Goal: Information Seeking & Learning: Learn about a topic

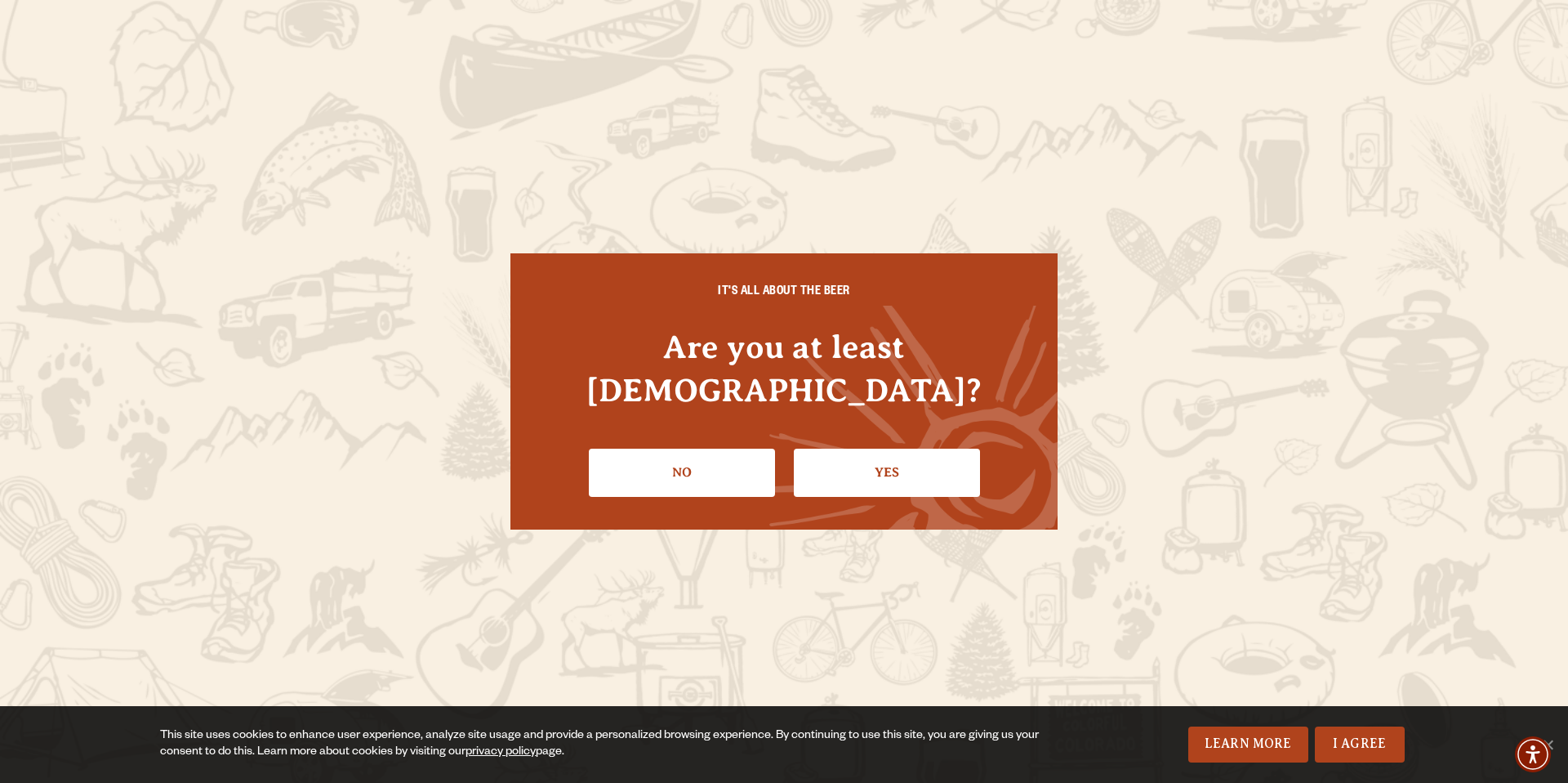
click at [838, 449] on link "Yes" at bounding box center [886, 472] width 186 height 47
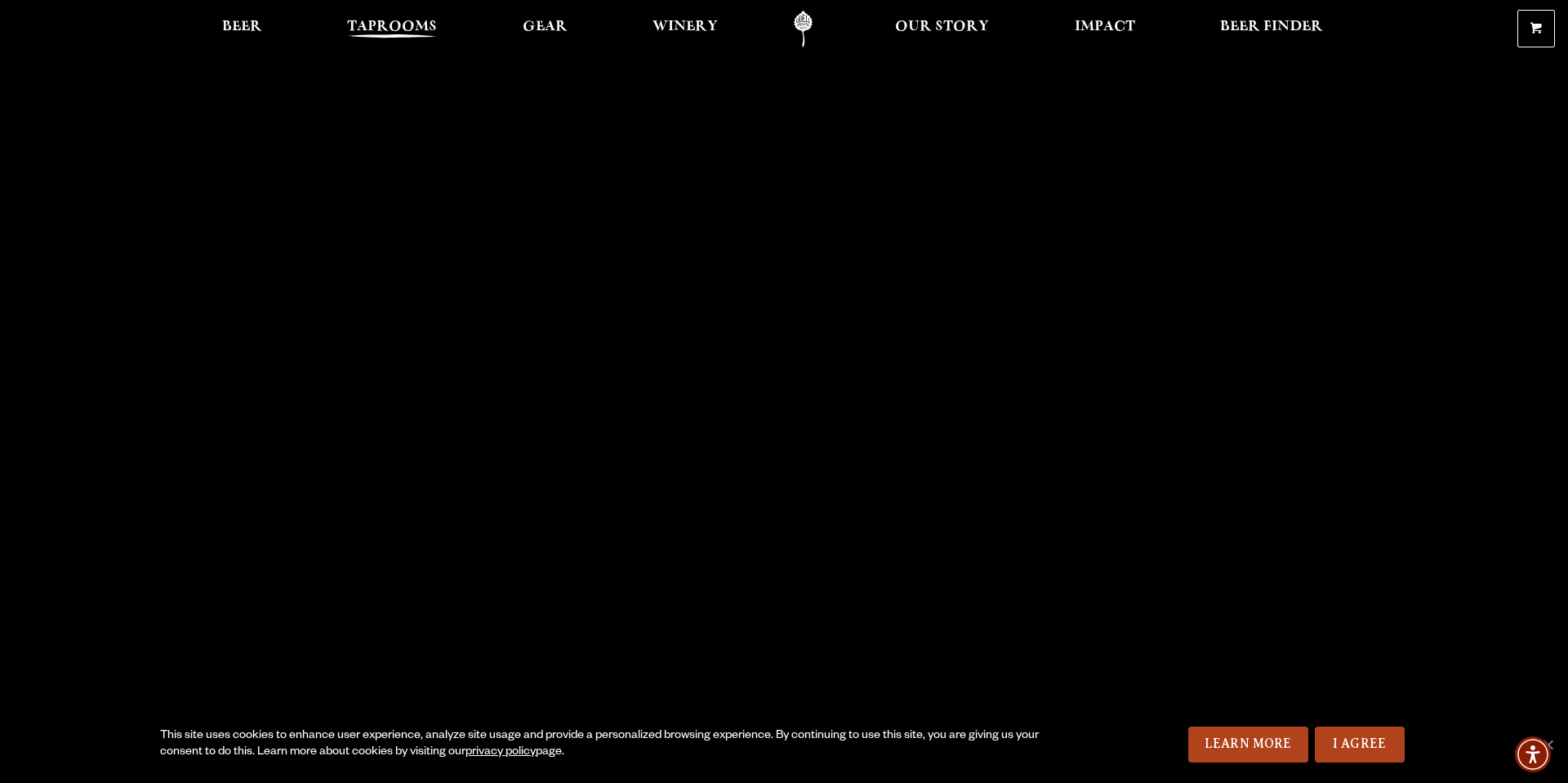
click at [401, 20] on span "Taprooms" at bounding box center [392, 26] width 90 height 13
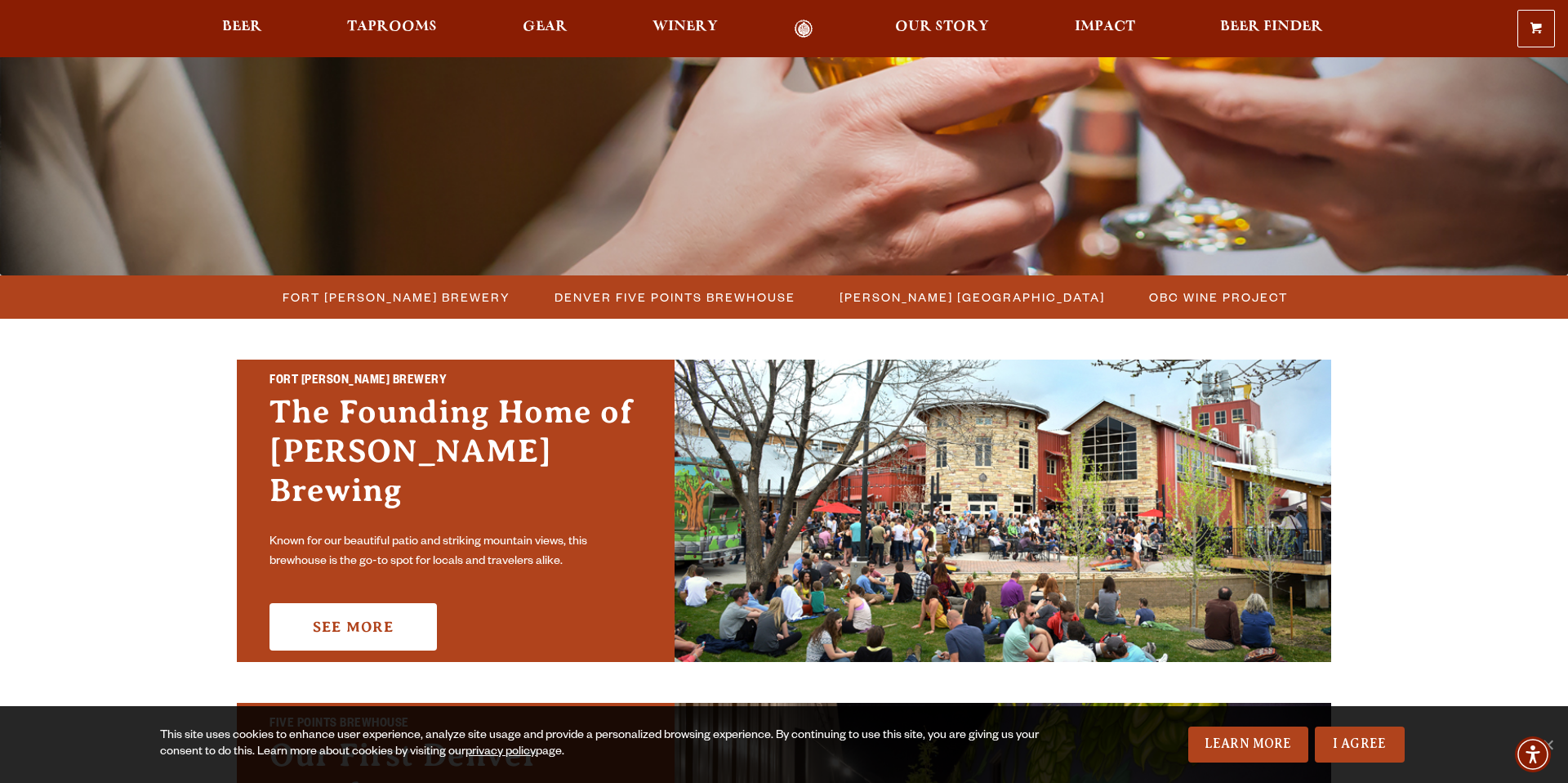
scroll to position [291, 0]
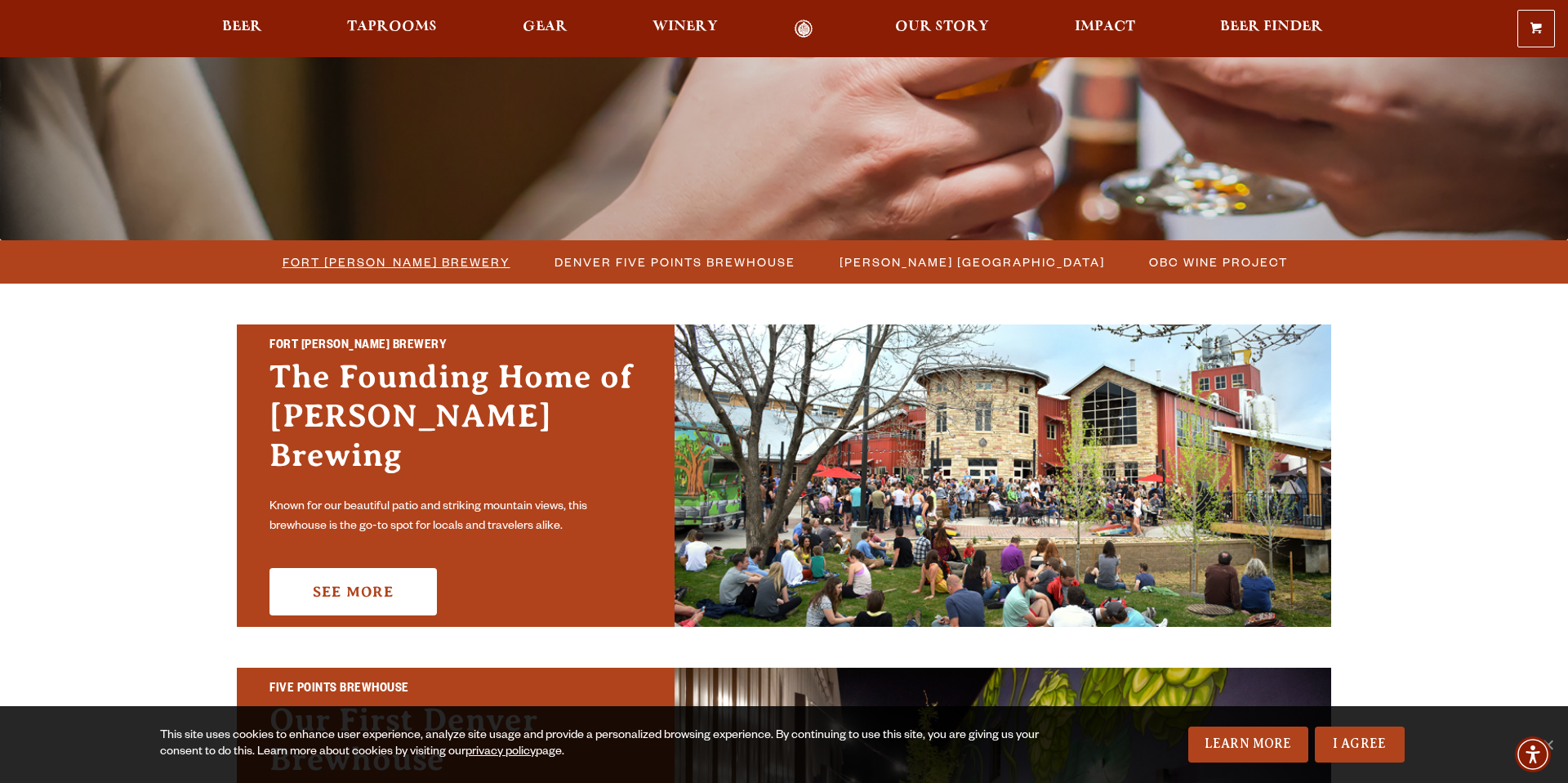
click at [494, 254] on link "Fort [PERSON_NAME] Brewery" at bounding box center [396, 262] width 246 height 24
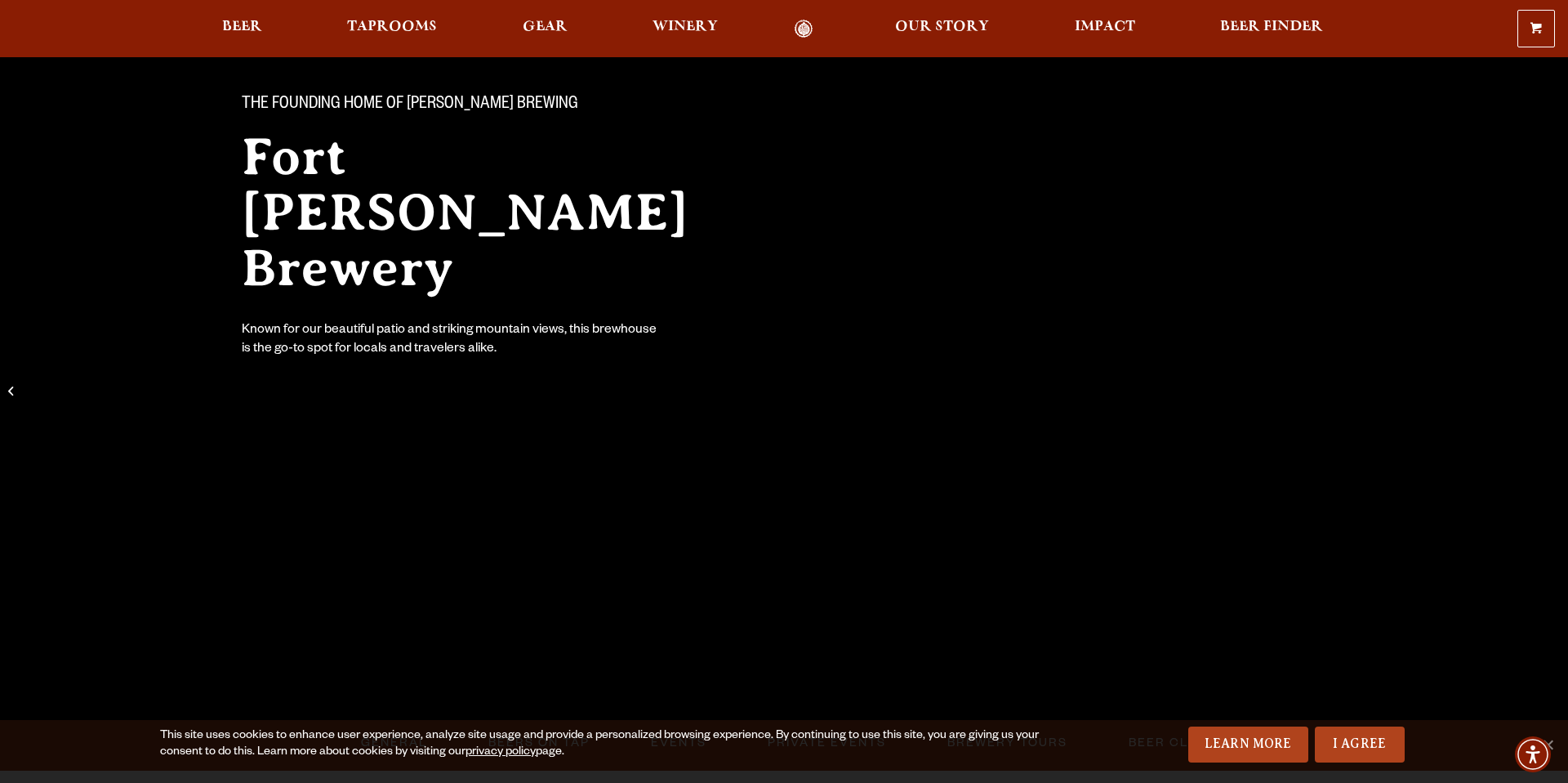
scroll to position [116, 0]
click at [1336, 733] on link "I Agree" at bounding box center [1360, 744] width 90 height 36
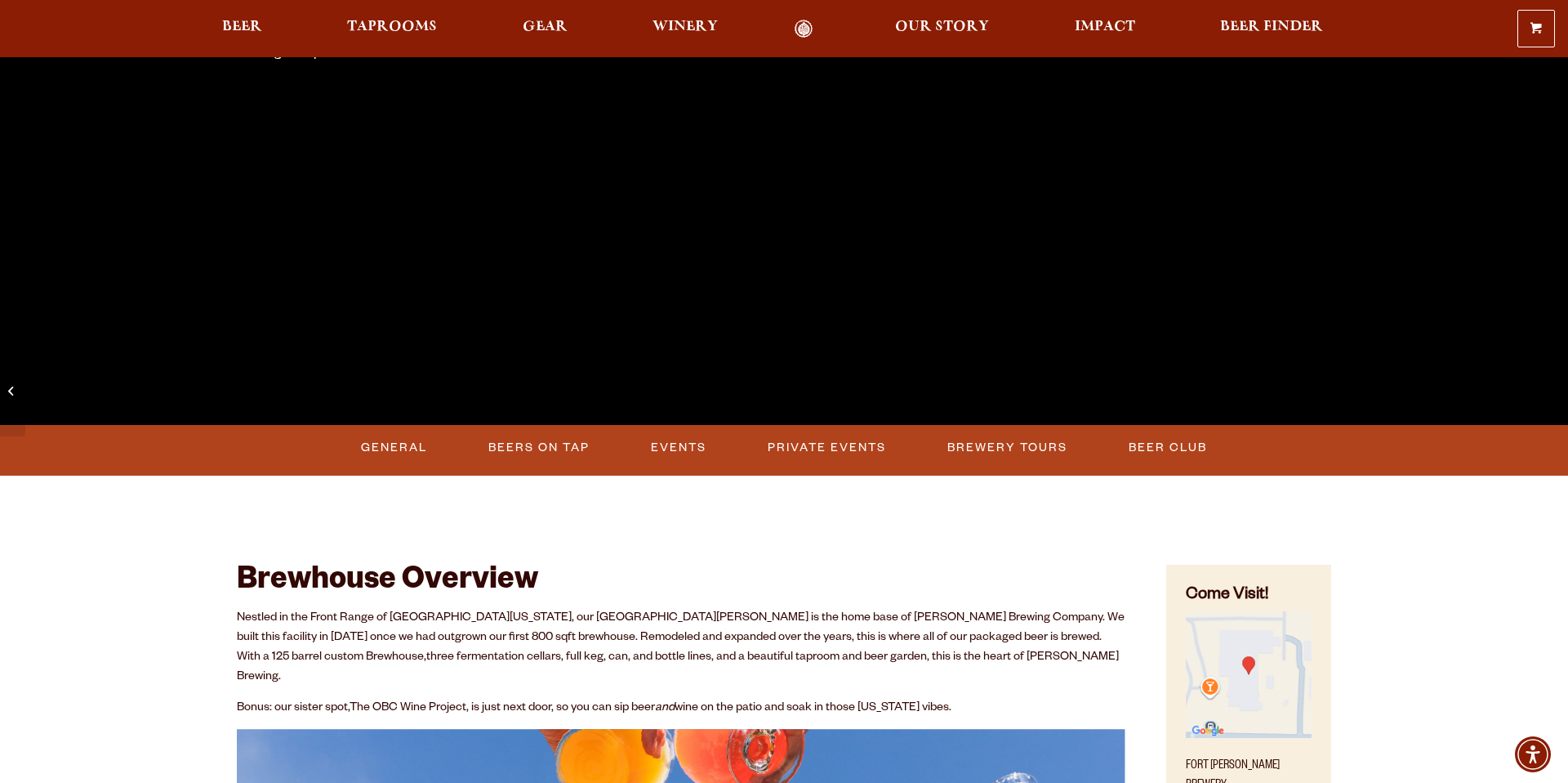
scroll to position [418, 0]
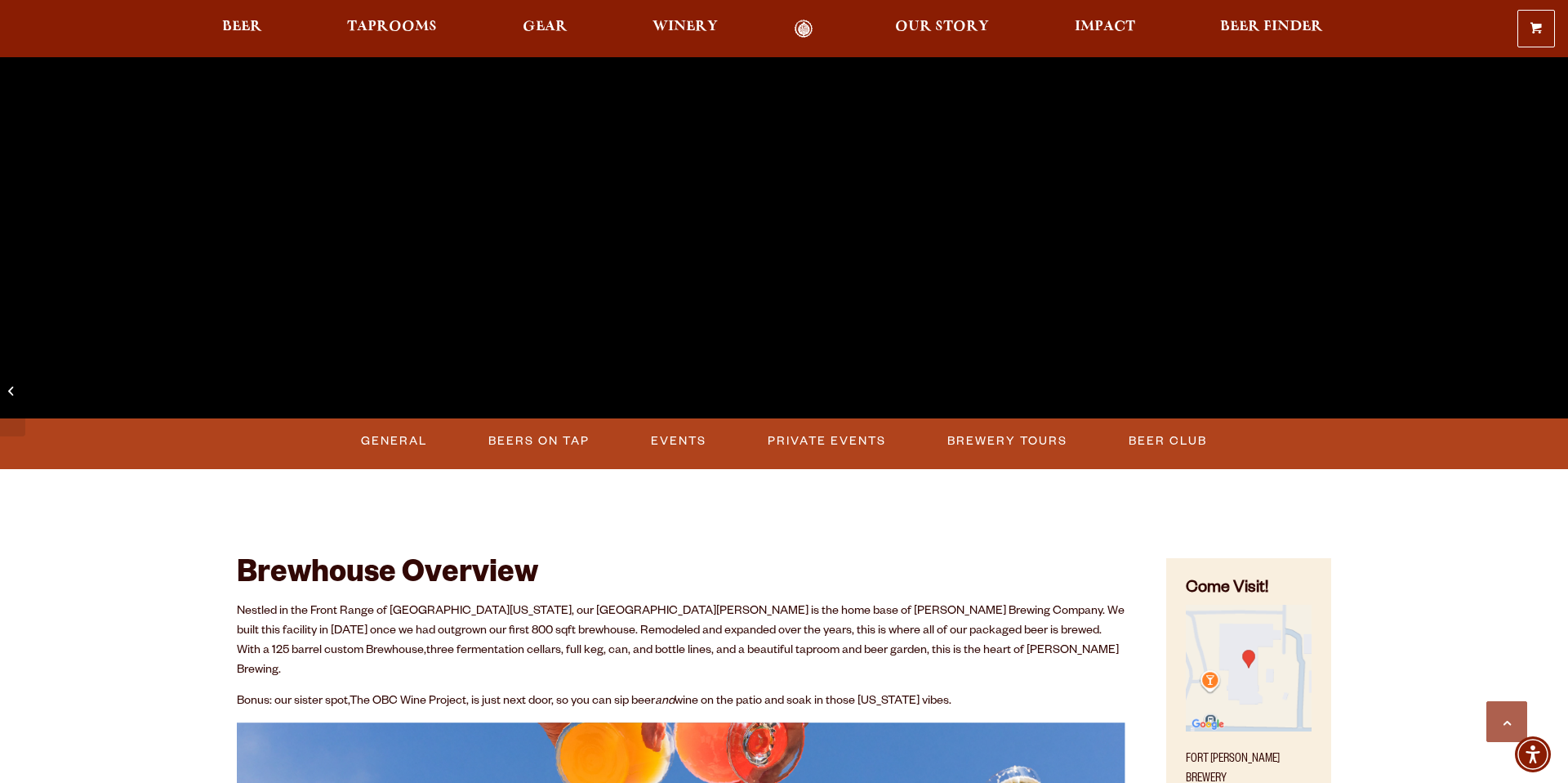
click at [714, 446] on ul "General Beers on Tap Events Private Events Brewery Tours Beer Club" at bounding box center [784, 441] width 956 height 38
click at [691, 443] on link "Events" at bounding box center [678, 441] width 68 height 38
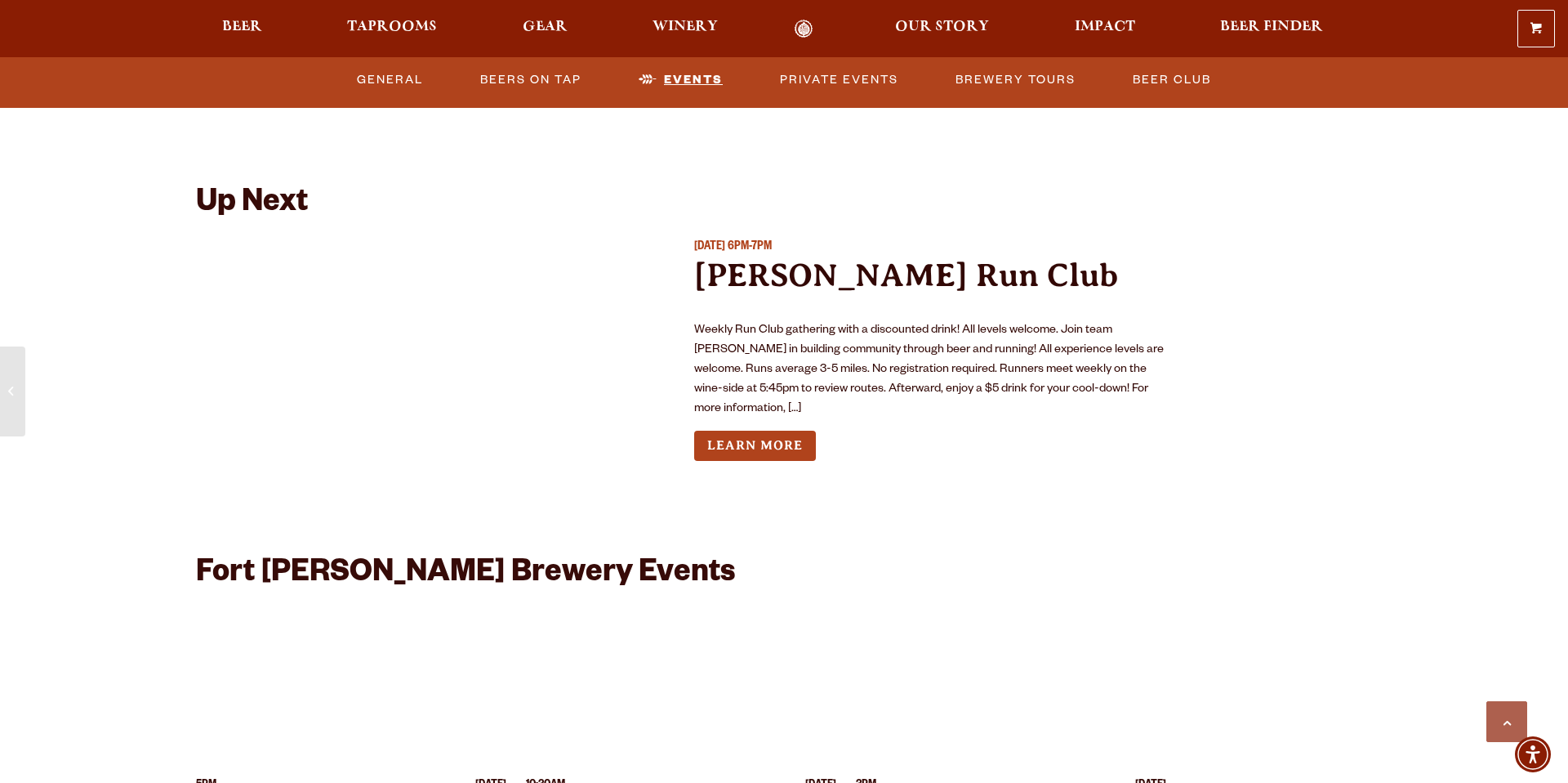
scroll to position [6029, 0]
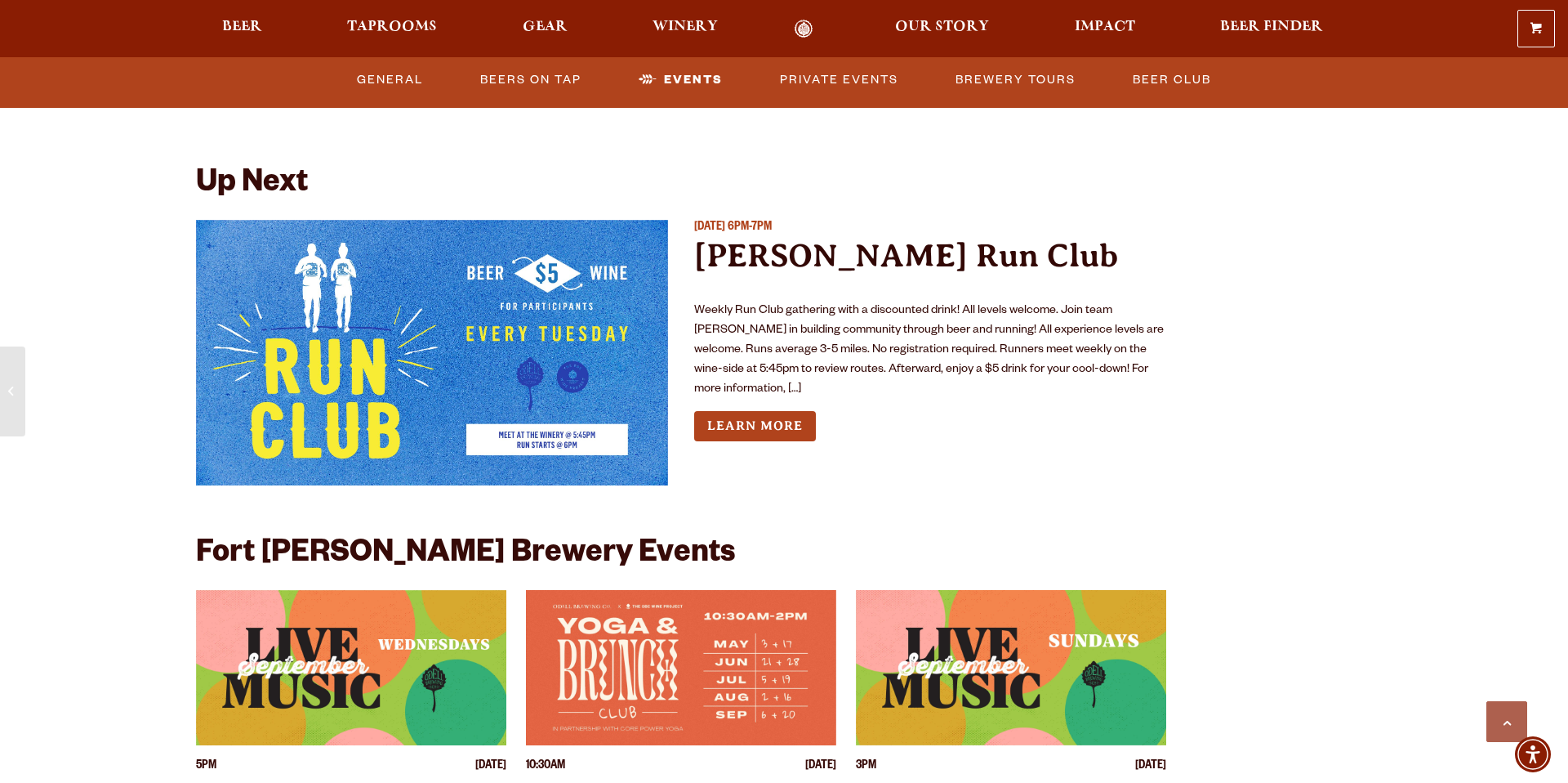
click at [940, 455] on div "Tuesday September 2, 2025 6PM-7PM Odell Run Club Weekly Run Club gathering with…" at bounding box center [930, 359] width 472 height 278
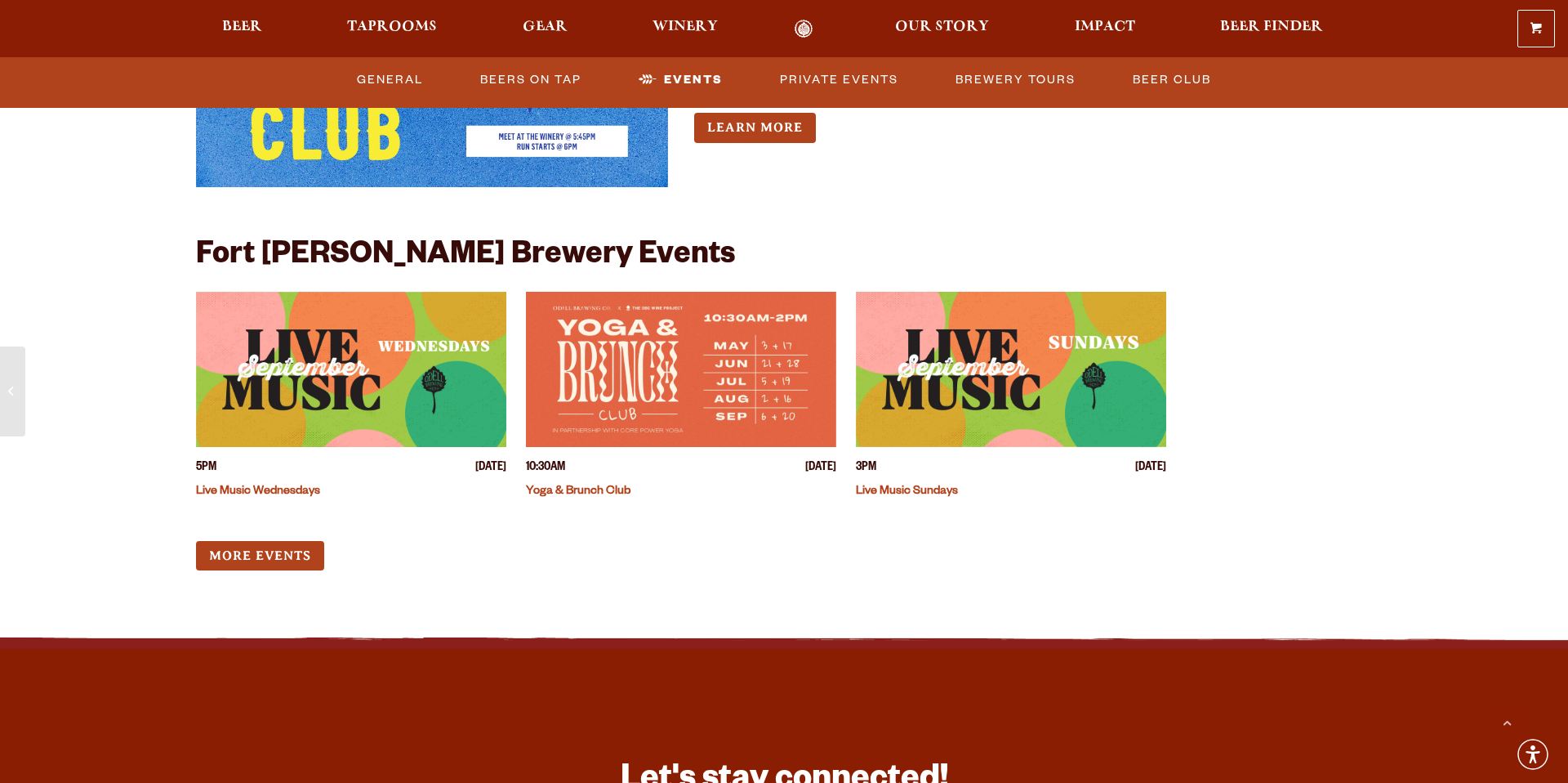
scroll to position [6336, 0]
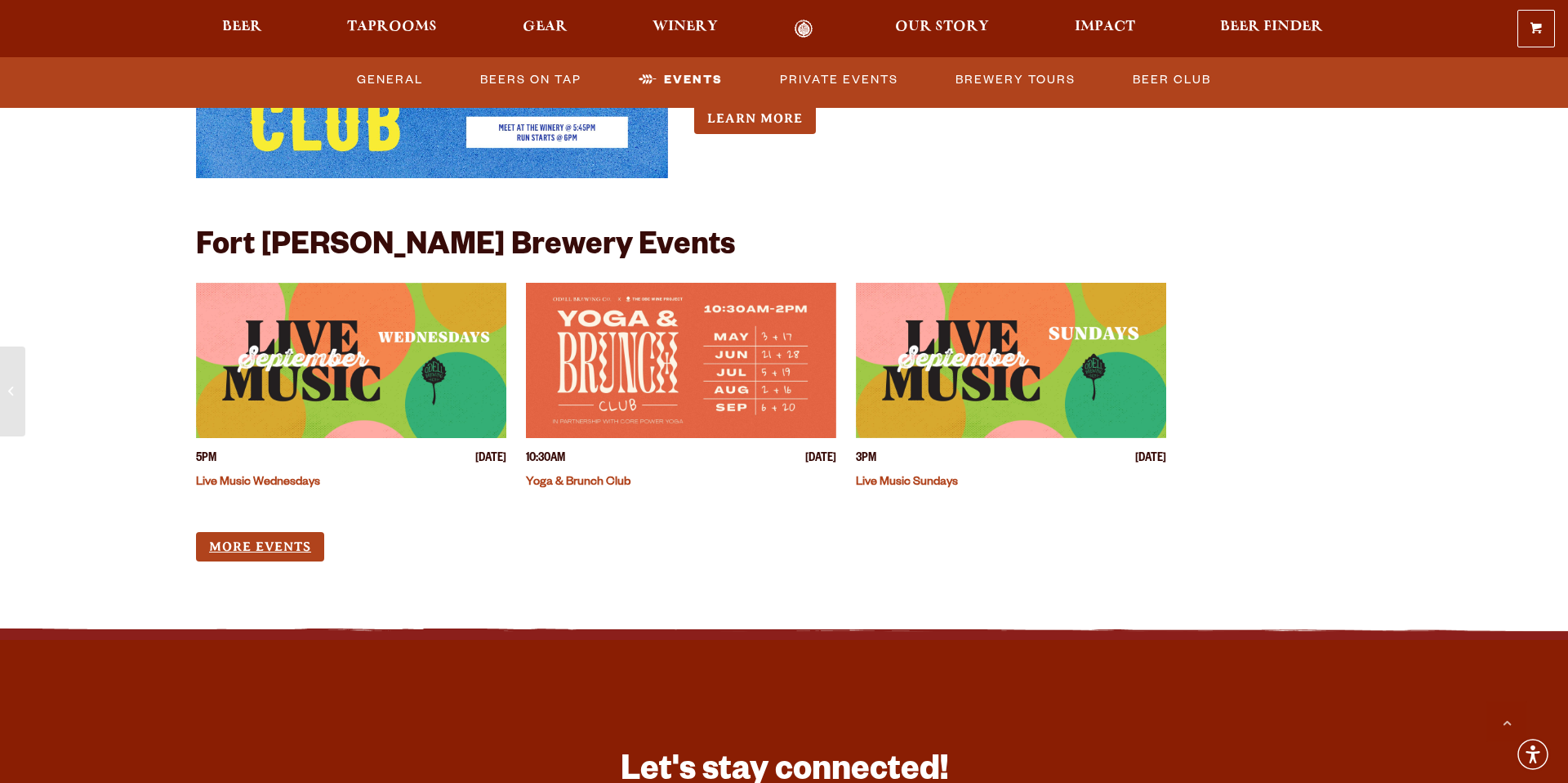
click at [270, 532] on link "More Events" at bounding box center [260, 547] width 128 height 30
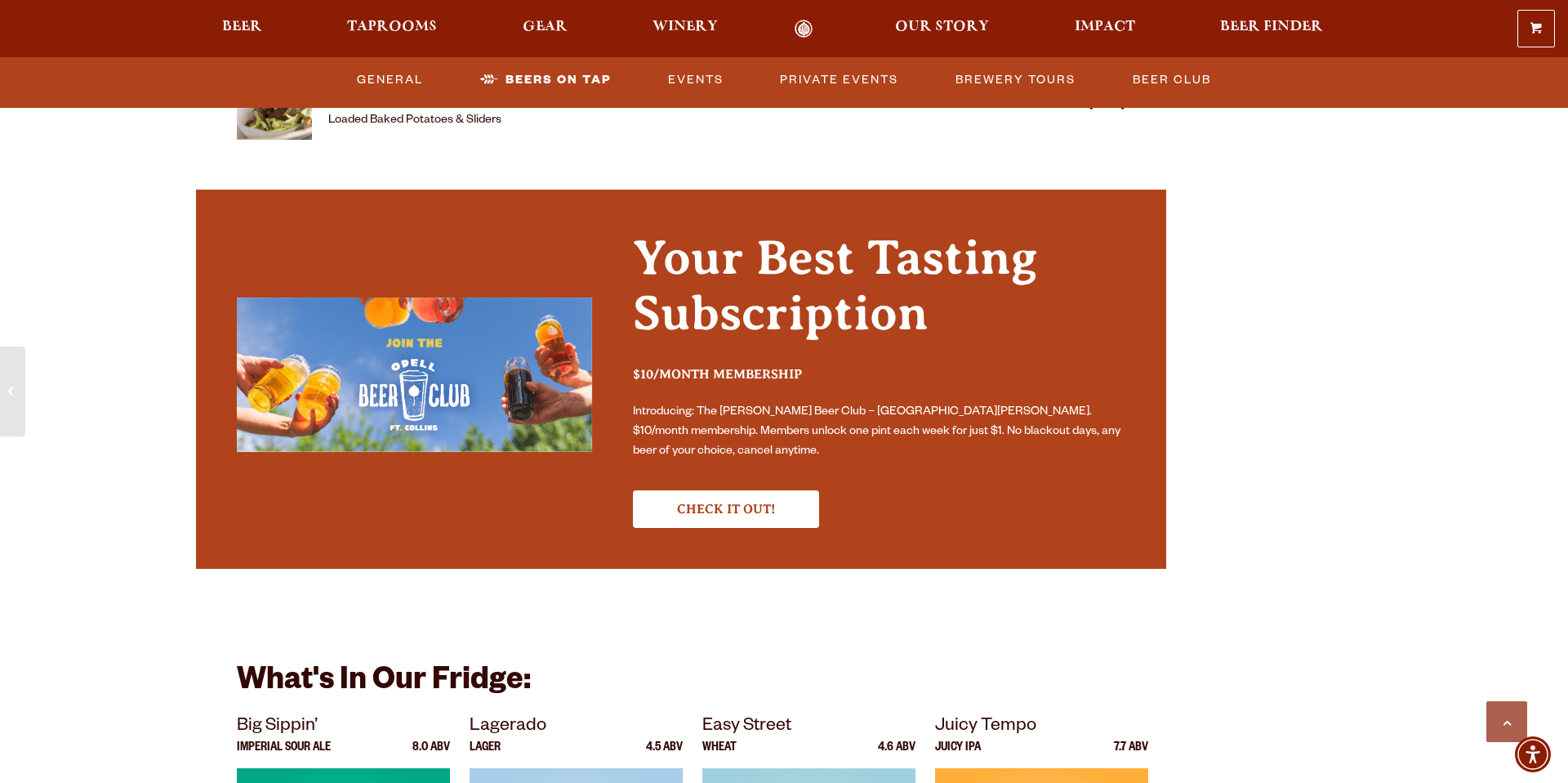
scroll to position [4931, 0]
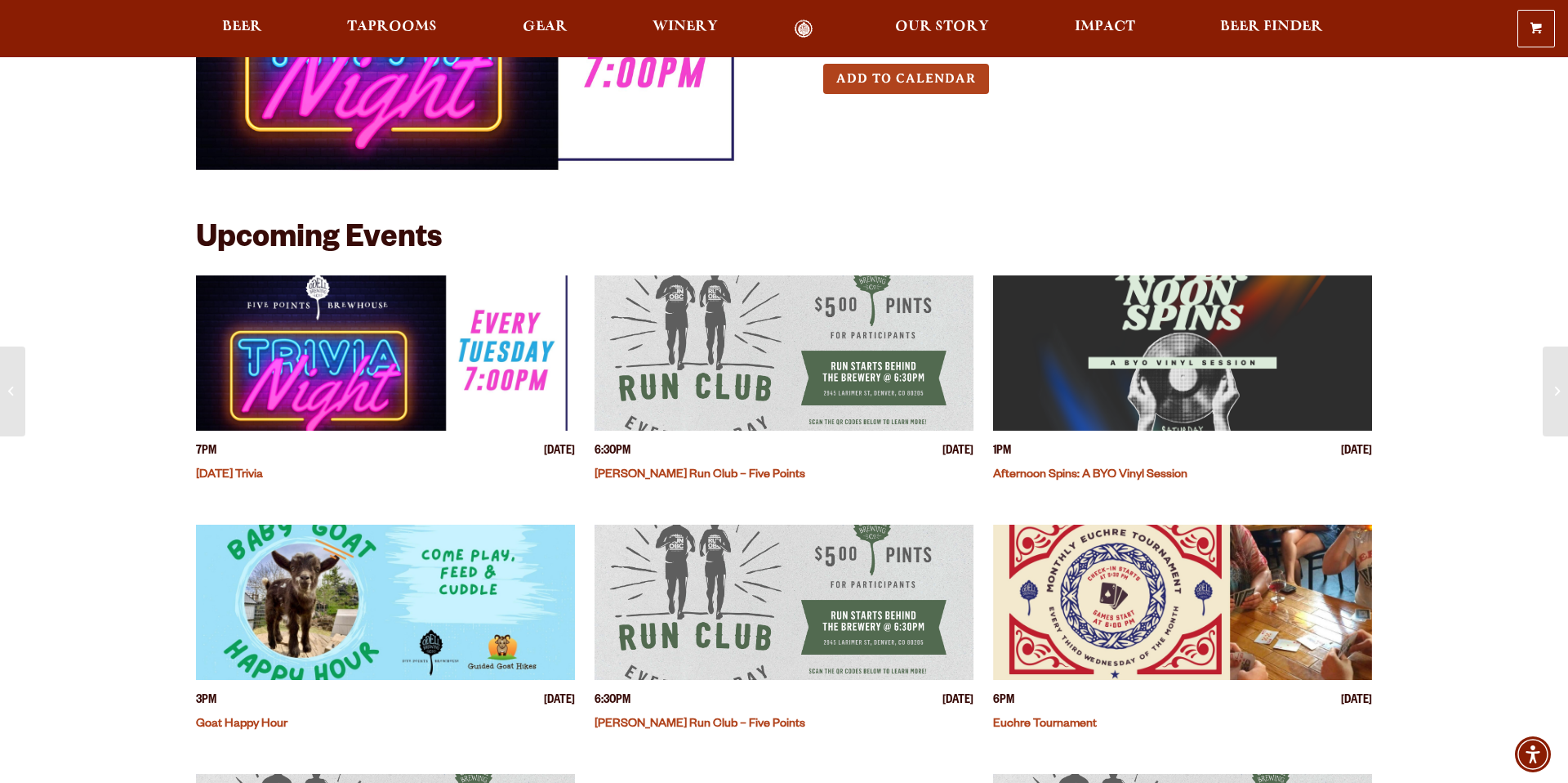
scroll to position [205, 0]
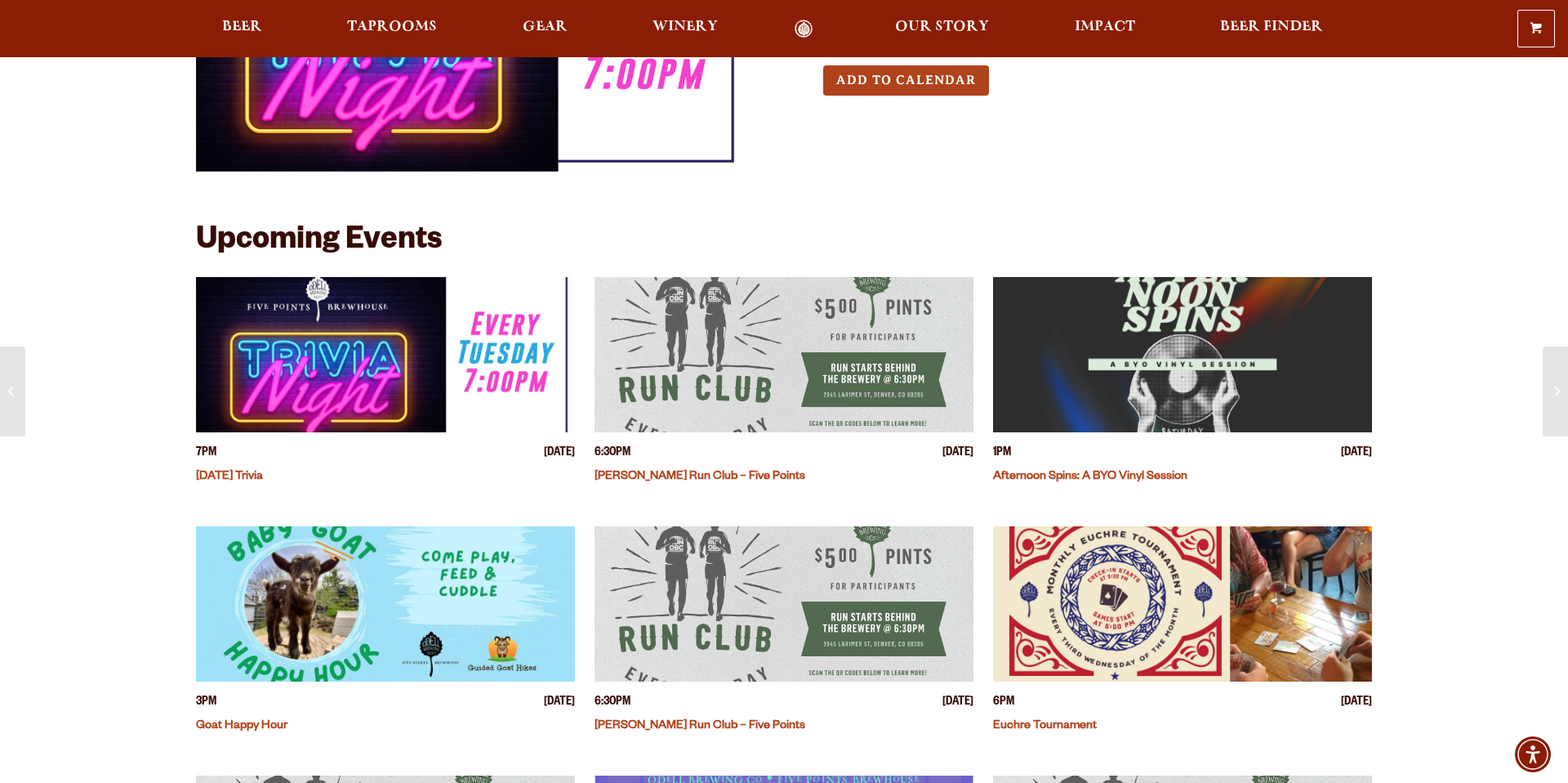
click at [695, 194] on div "Tuesday September 9, 2025 7PM-10PM Tuesday Trivia Join us for a fun-filled Tues…" at bounding box center [784, 41] width 1177 height 366
click at [479, 224] on div "Upcoming Events" at bounding box center [784, 251] width 1177 height 52
